Goal: Information Seeking & Learning: Learn about a topic

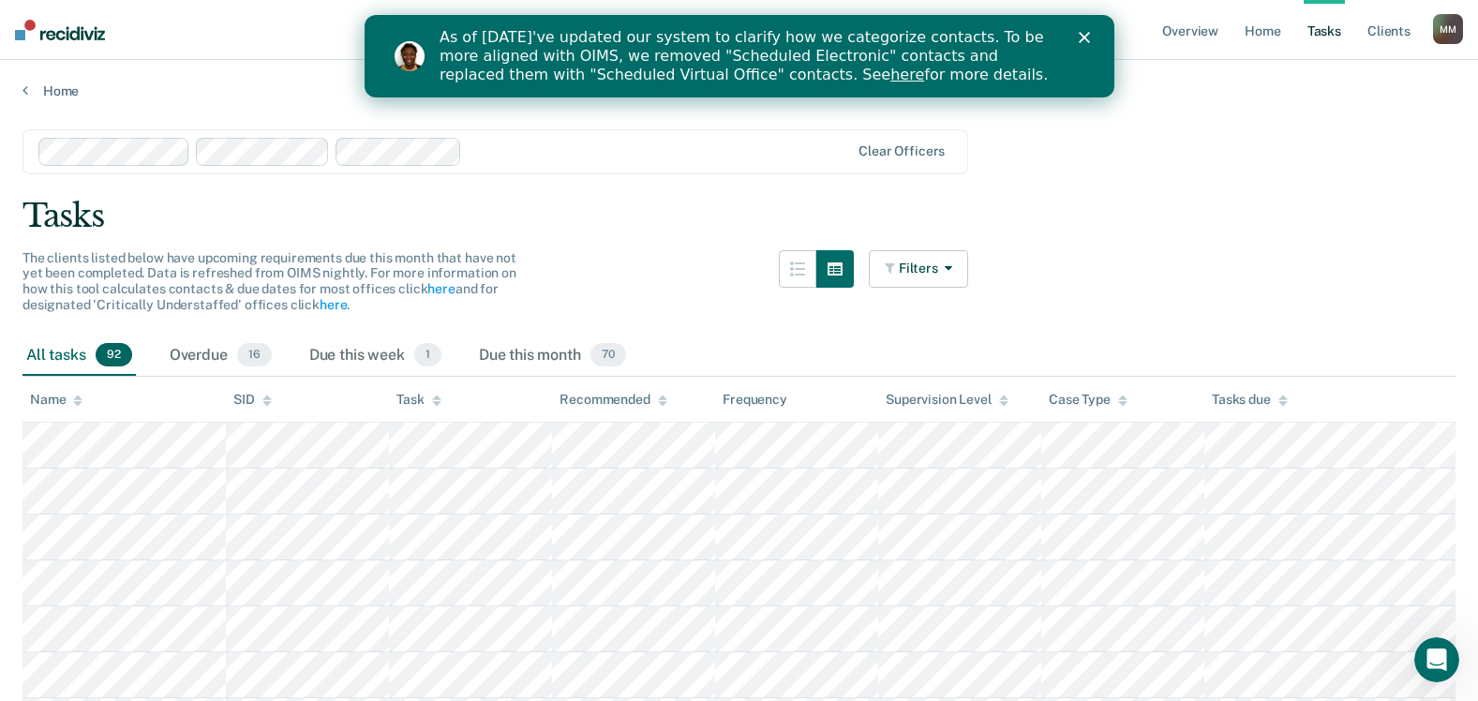
click at [1080, 39] on polygon "Close" at bounding box center [1083, 37] width 11 height 11
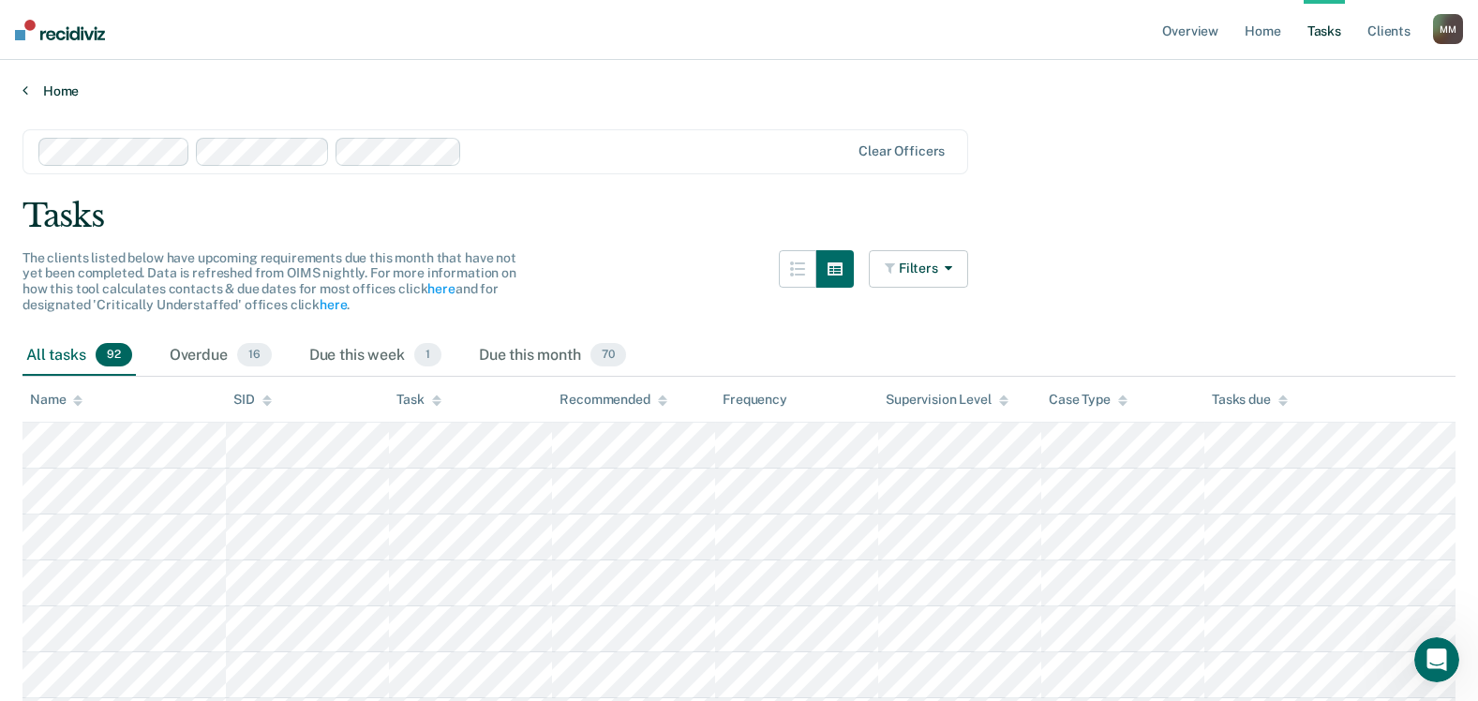
click at [52, 90] on link "Home" at bounding box center [738, 90] width 1433 height 17
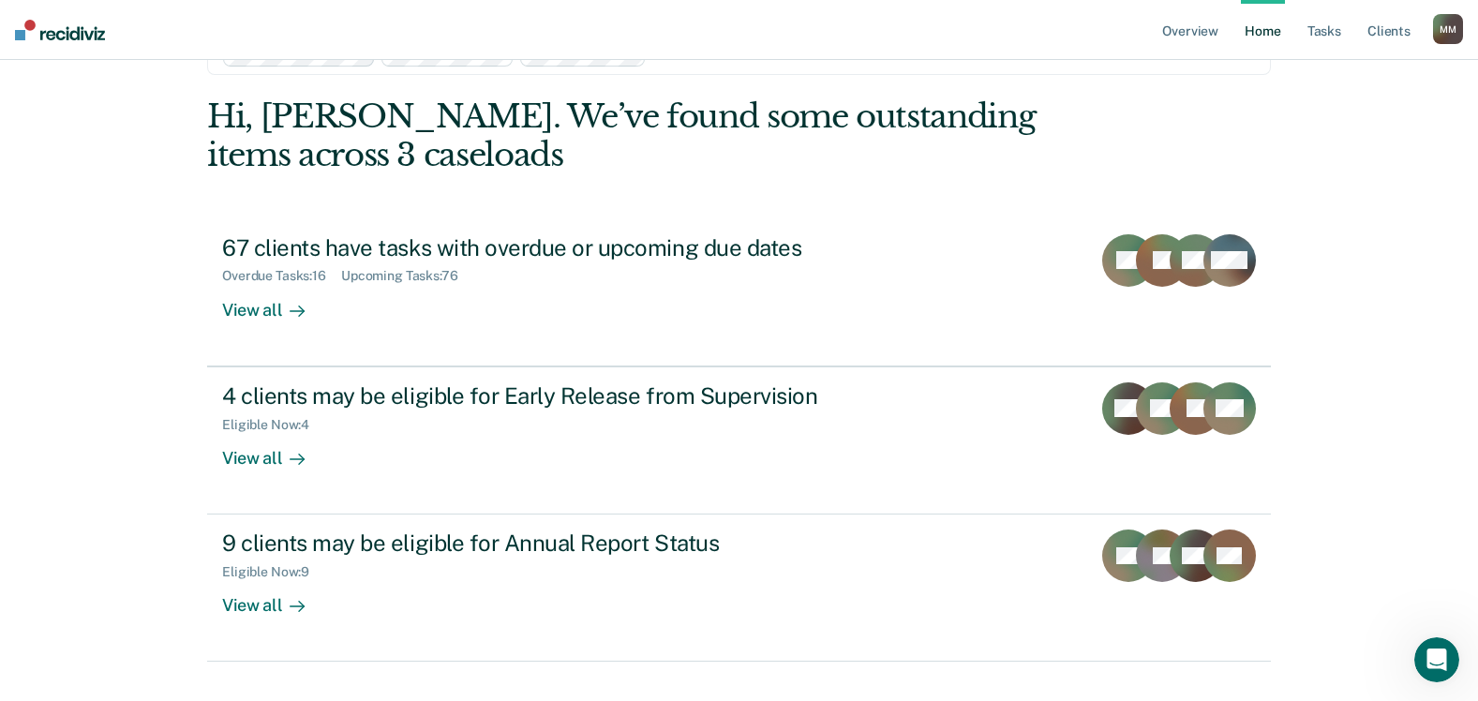
scroll to position [96, 0]
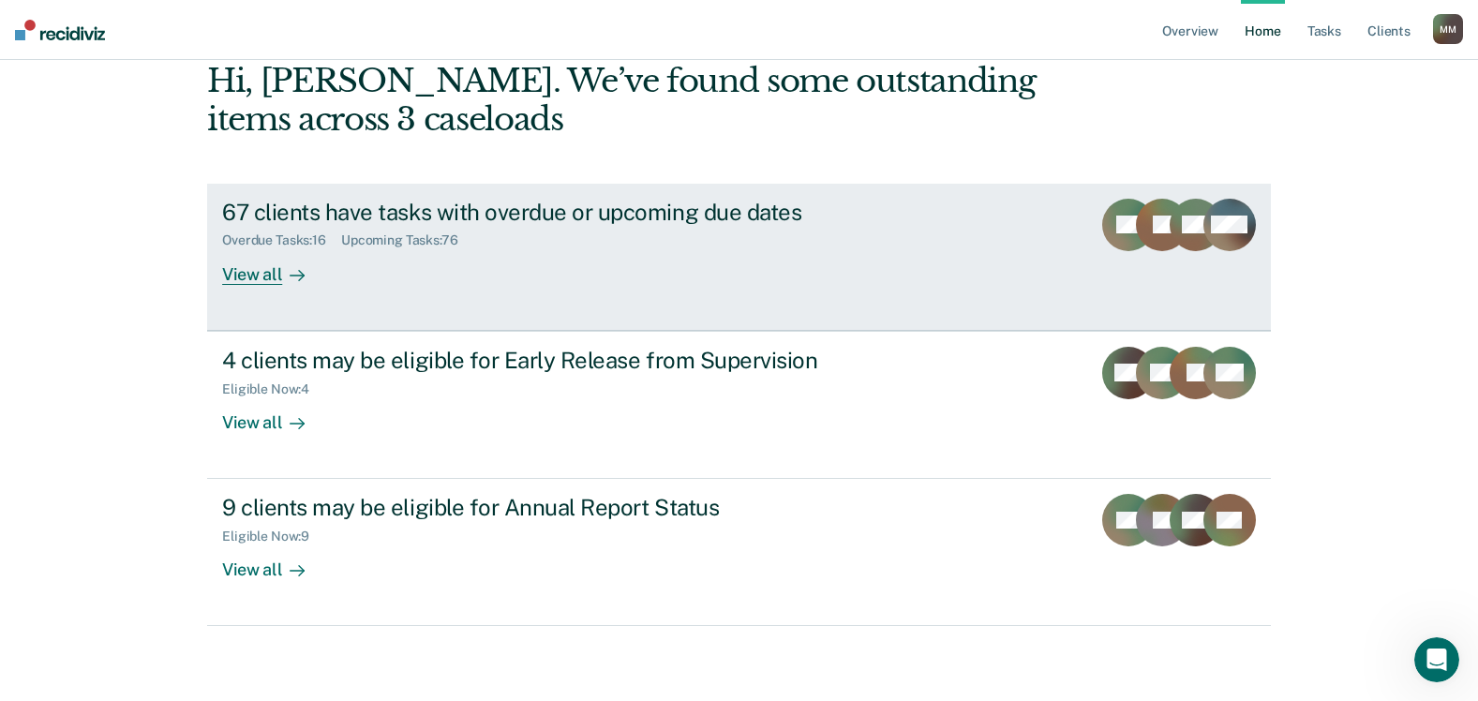
click at [319, 205] on div "67 clients have tasks with overdue or upcoming due dates" at bounding box center [551, 212] width 658 height 27
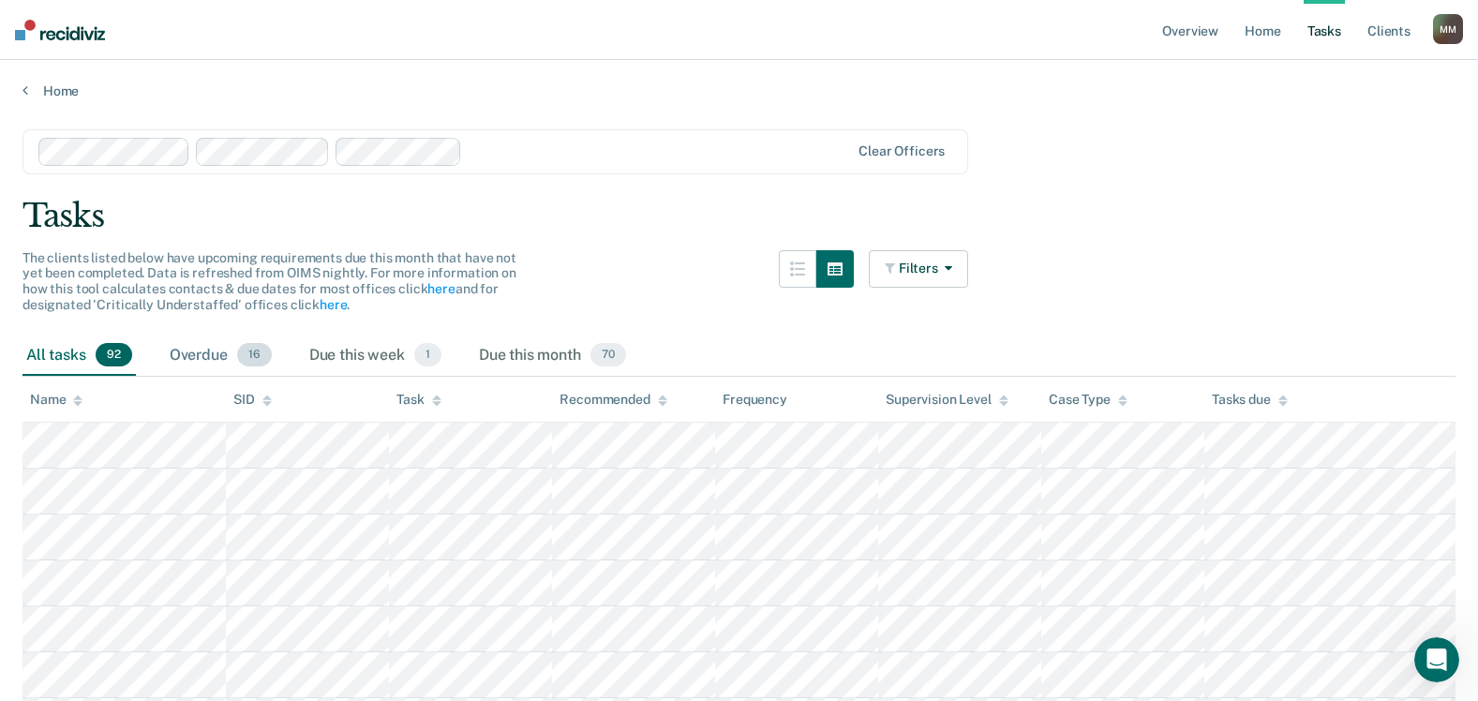
click at [230, 350] on div "Overdue 16" at bounding box center [221, 355] width 110 height 41
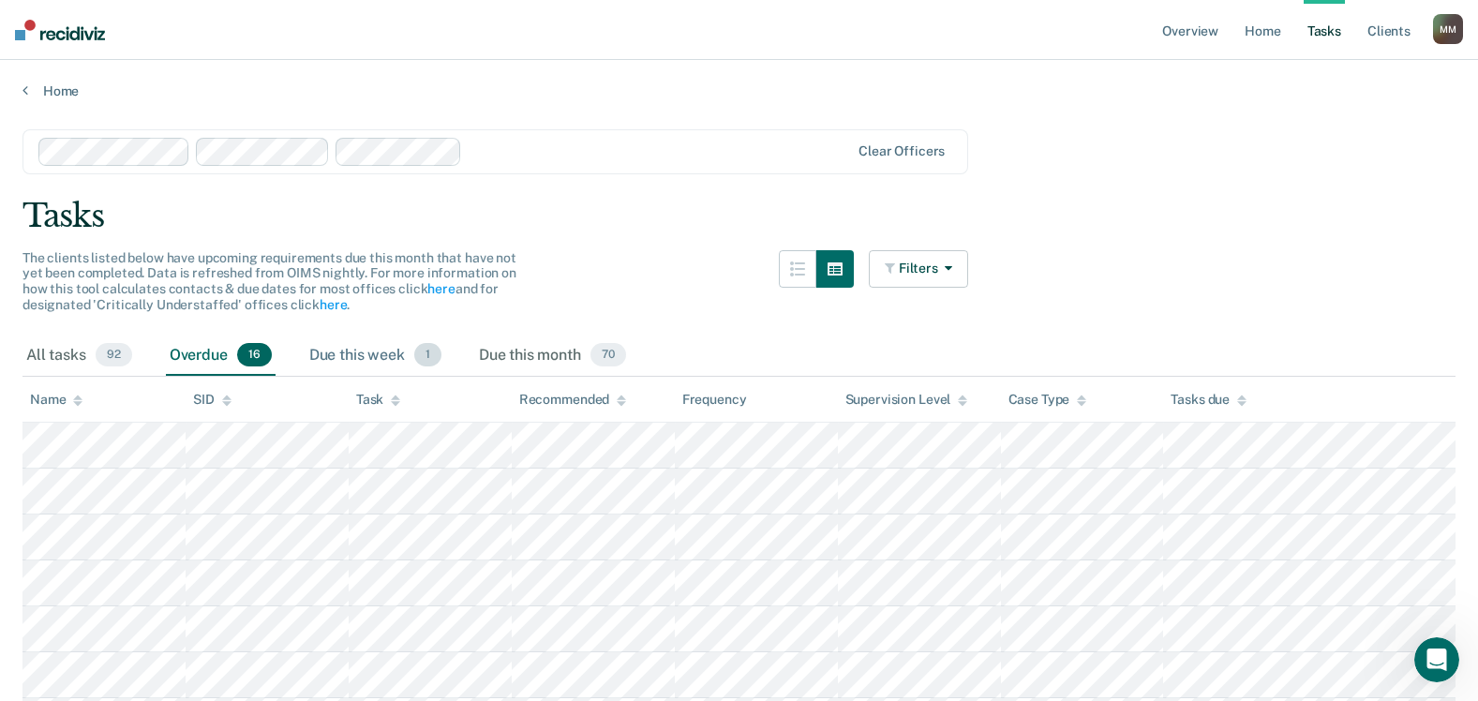
click at [374, 350] on div "Due this week 1" at bounding box center [375, 355] width 140 height 41
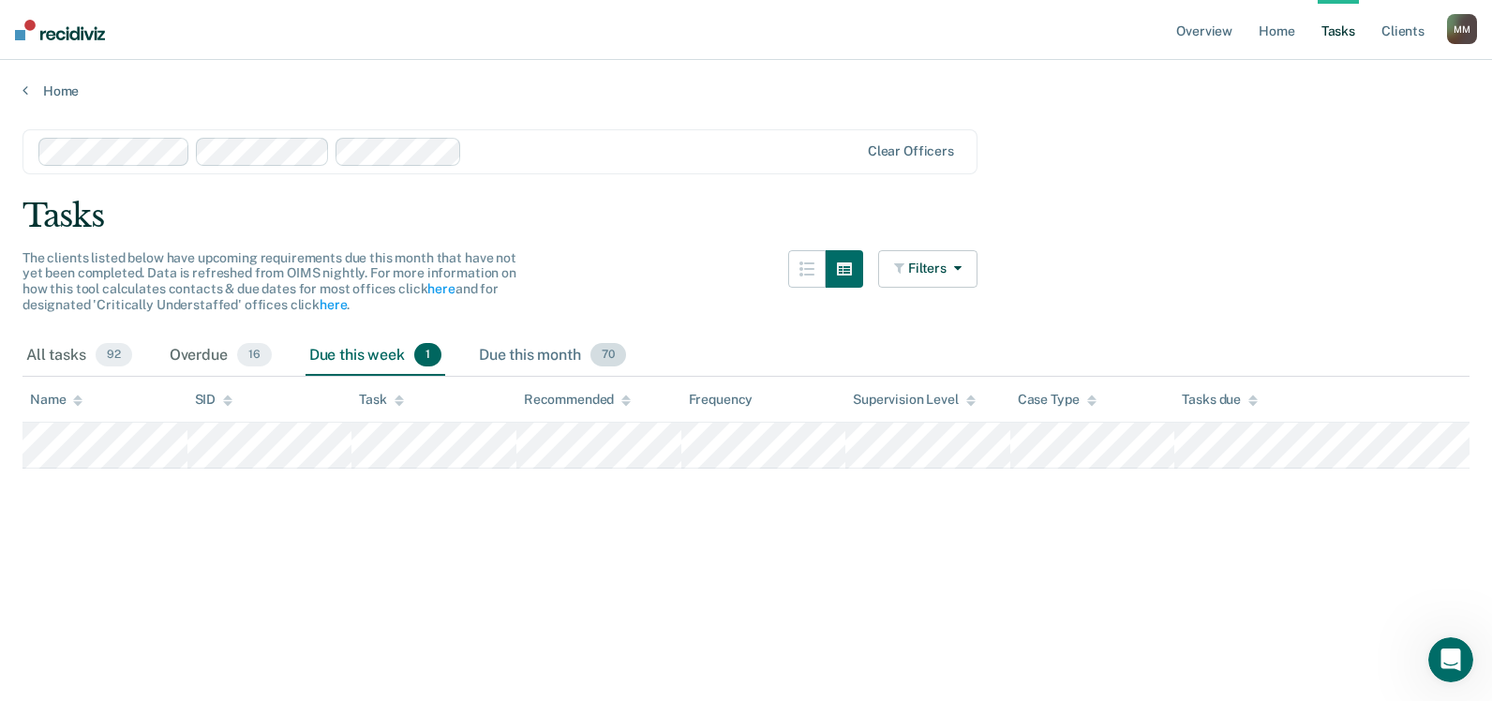
click at [506, 356] on div "Due this month 70" at bounding box center [552, 355] width 155 height 41
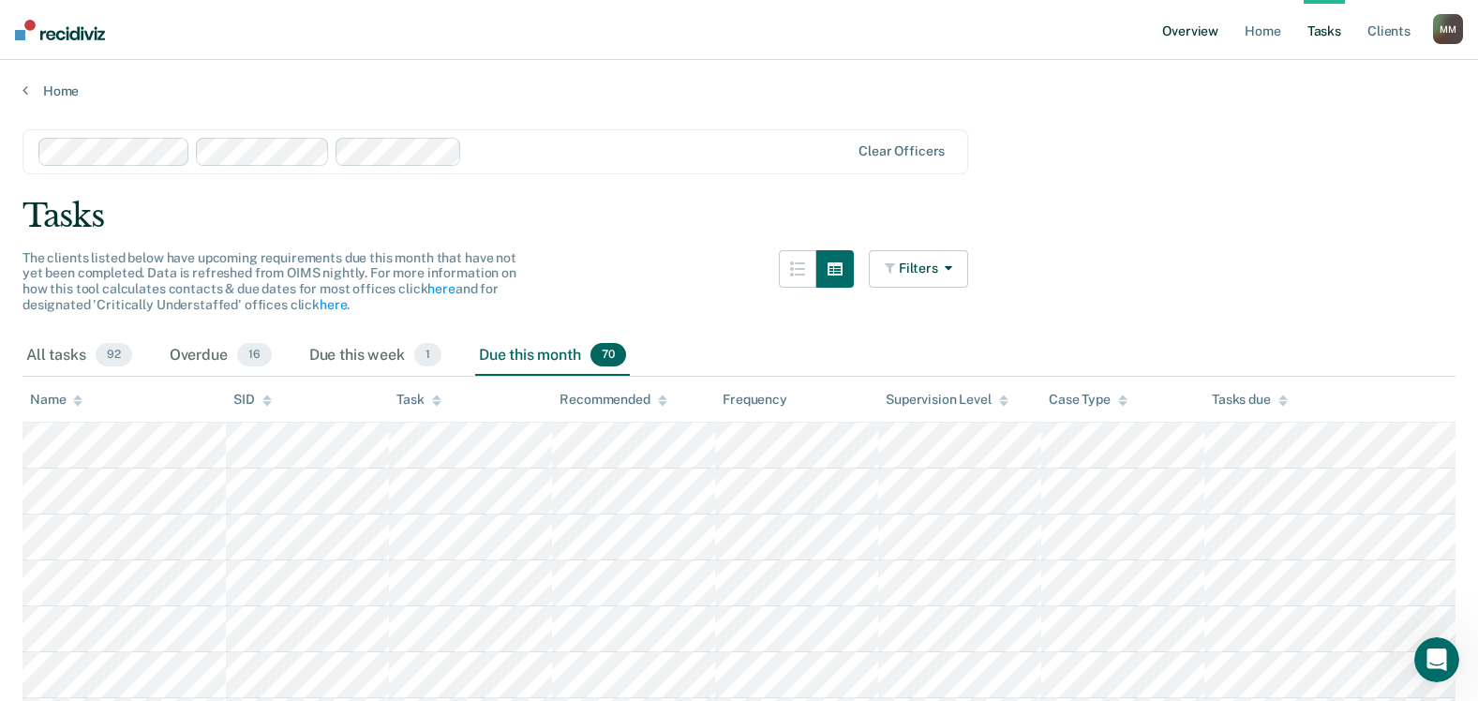
click at [1196, 32] on link "Overview" at bounding box center [1190, 30] width 64 height 60
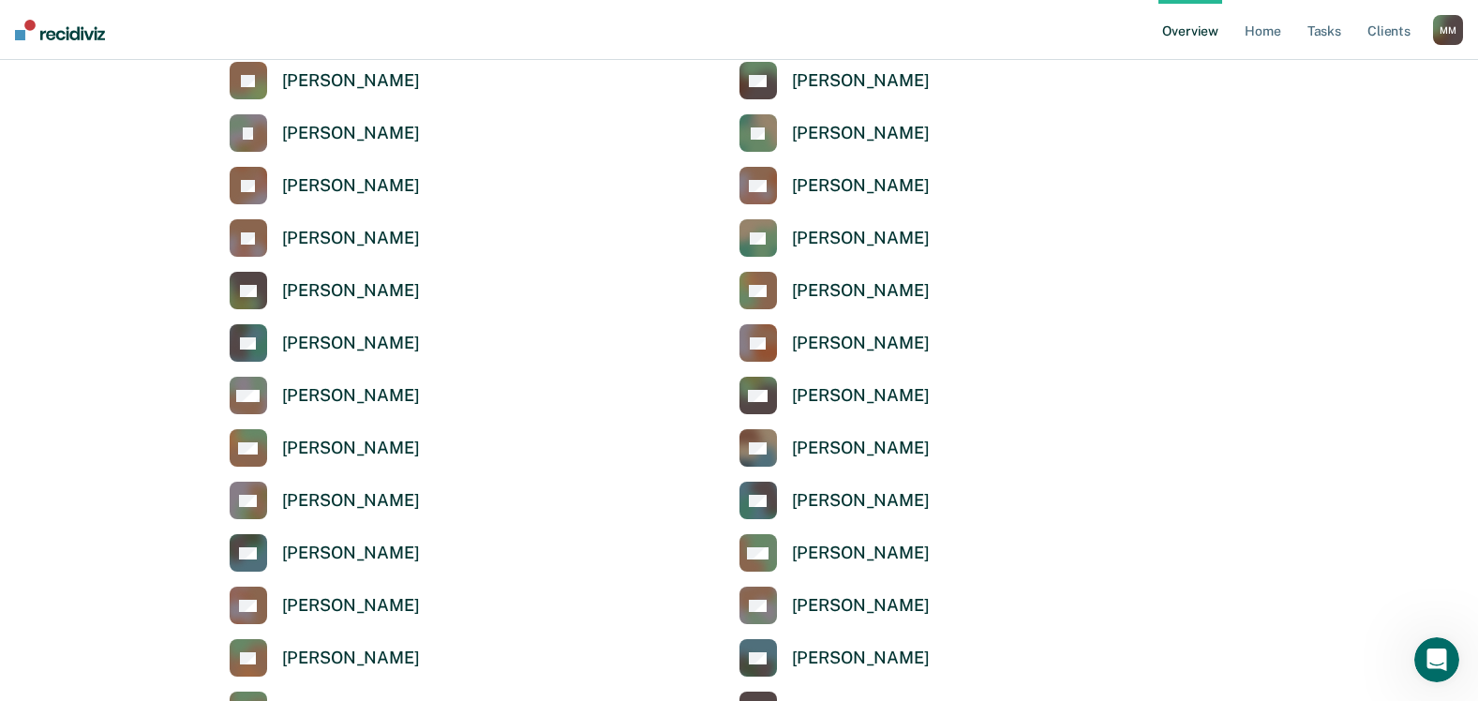
scroll to position [3842, 0]
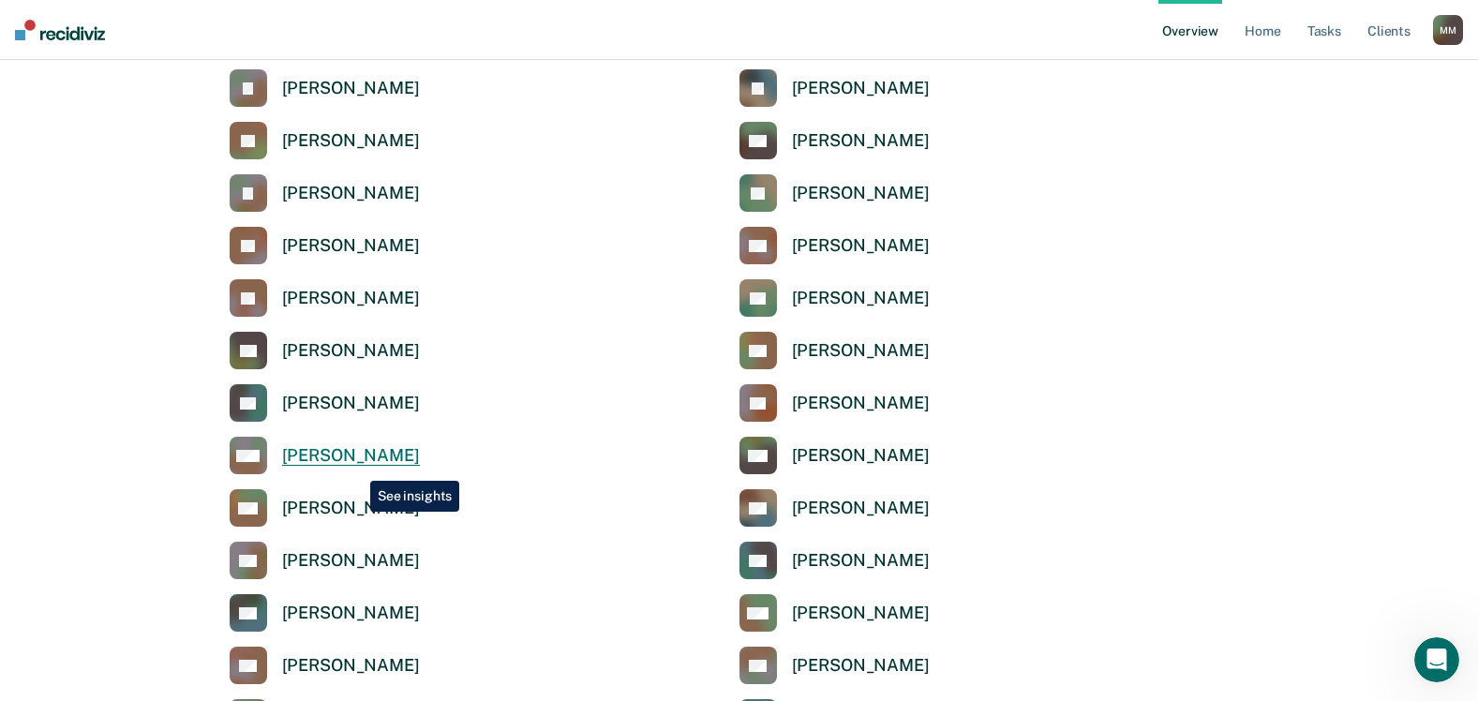
click at [356, 467] on link "MM [PERSON_NAME]" at bounding box center [325, 455] width 190 height 37
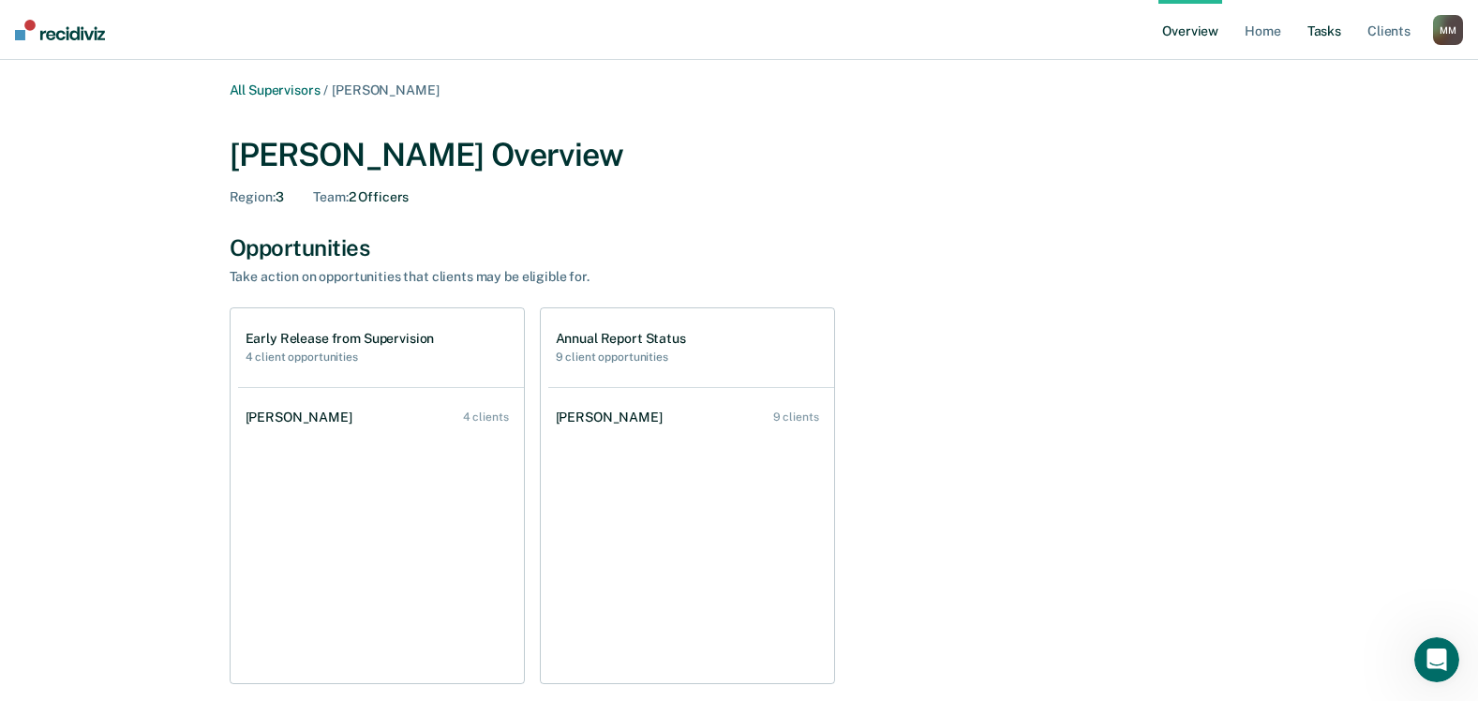
click at [1330, 37] on link "Tasks" at bounding box center [1323, 30] width 41 height 60
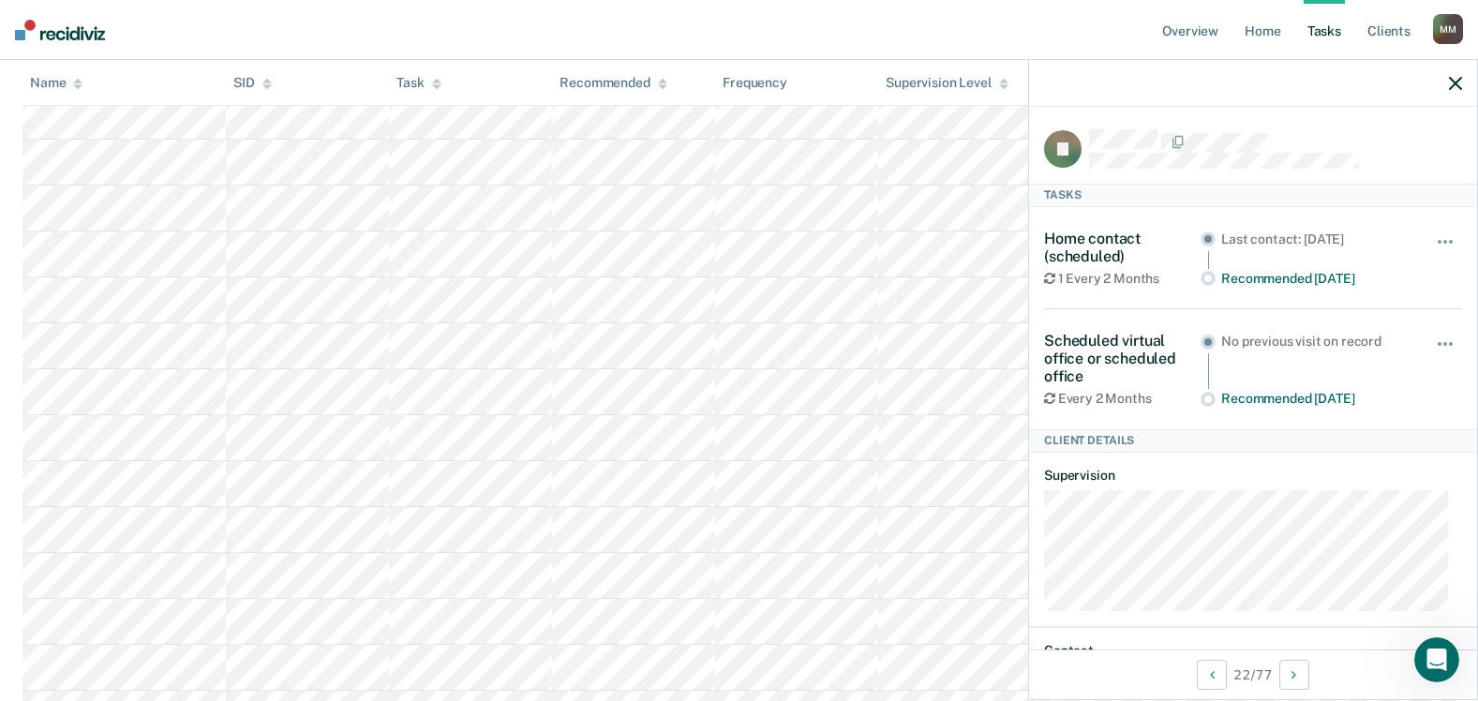
scroll to position [1031, 0]
